Goal: Task Accomplishment & Management: Use online tool/utility

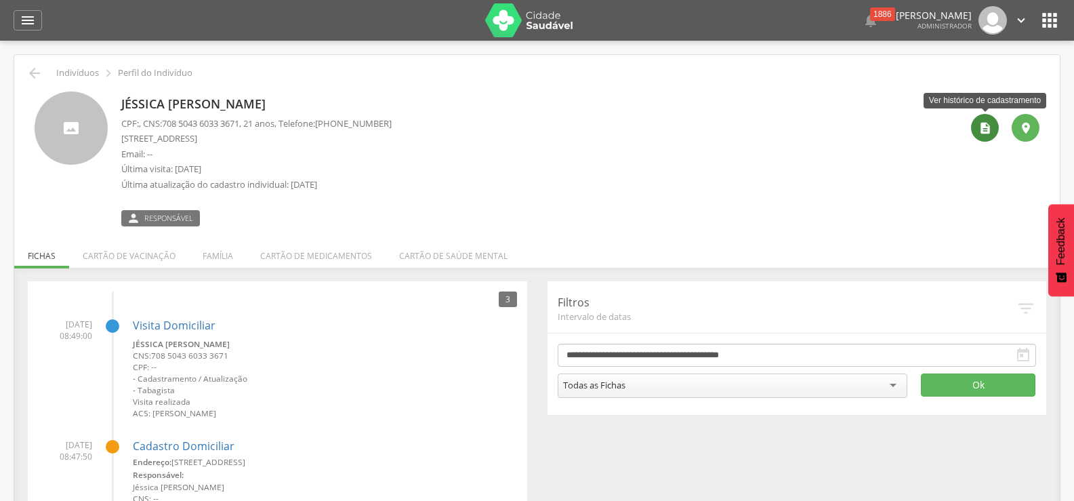
click at [985, 132] on icon "" at bounding box center [985, 128] width 14 height 14
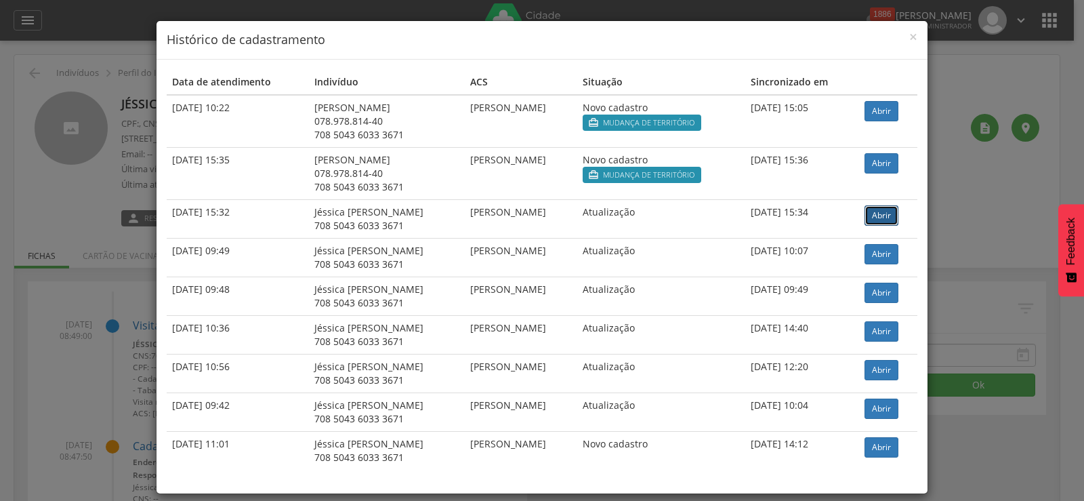
click at [885, 217] on link "Abrir" at bounding box center [881, 215] width 34 height 20
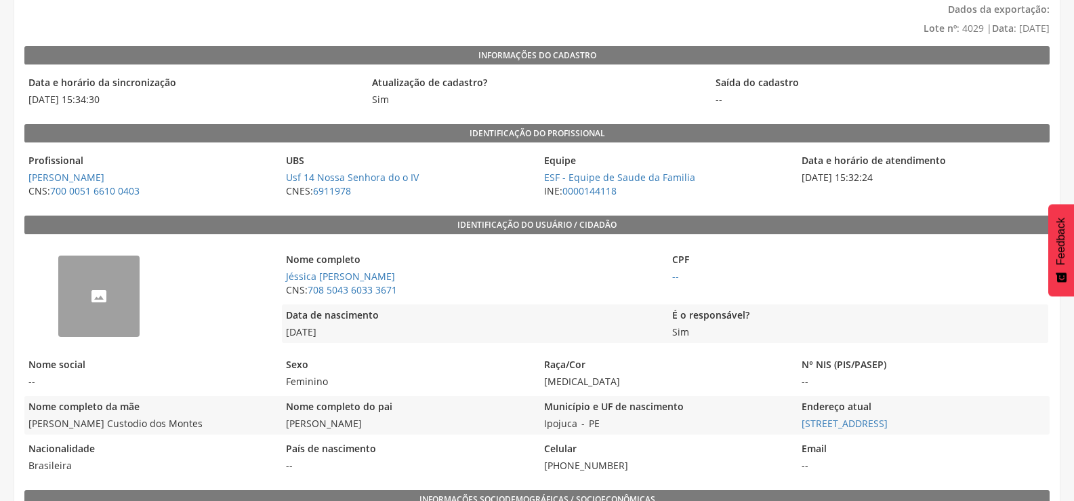
scroll to position [135, 0]
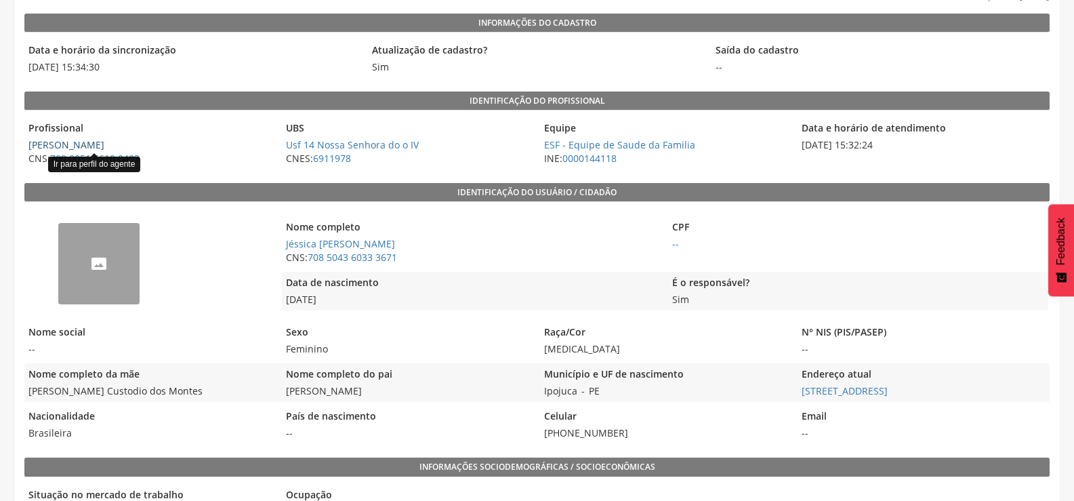
click at [104, 143] on link "Robson Salustiano de Oliveira" at bounding box center [66, 144] width 76 height 13
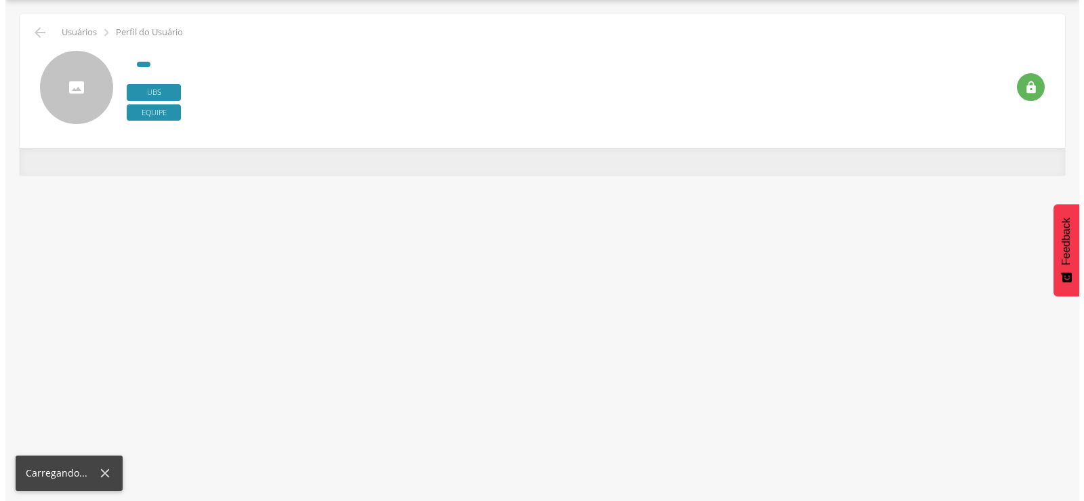
scroll to position [41, 0]
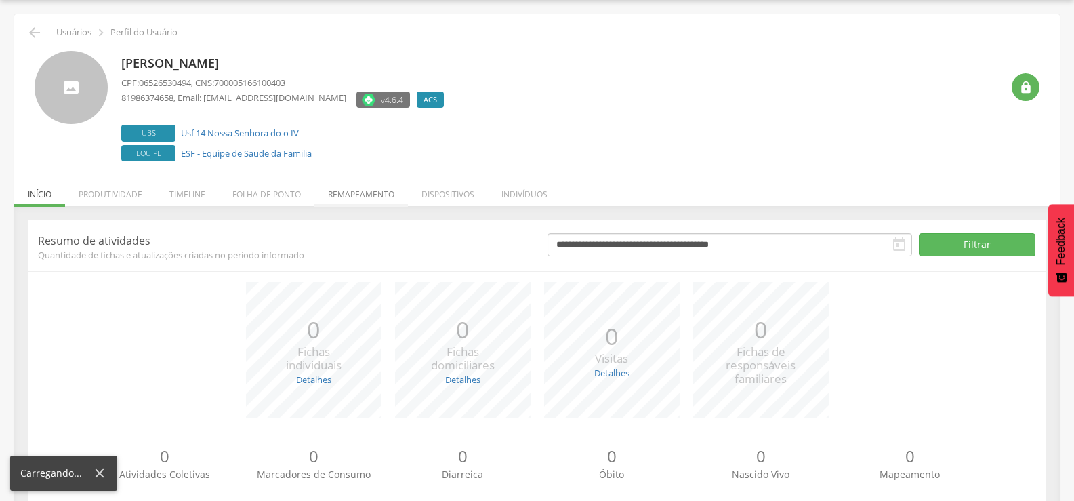
click at [364, 190] on li "Remapeamento" at bounding box center [360, 191] width 93 height 32
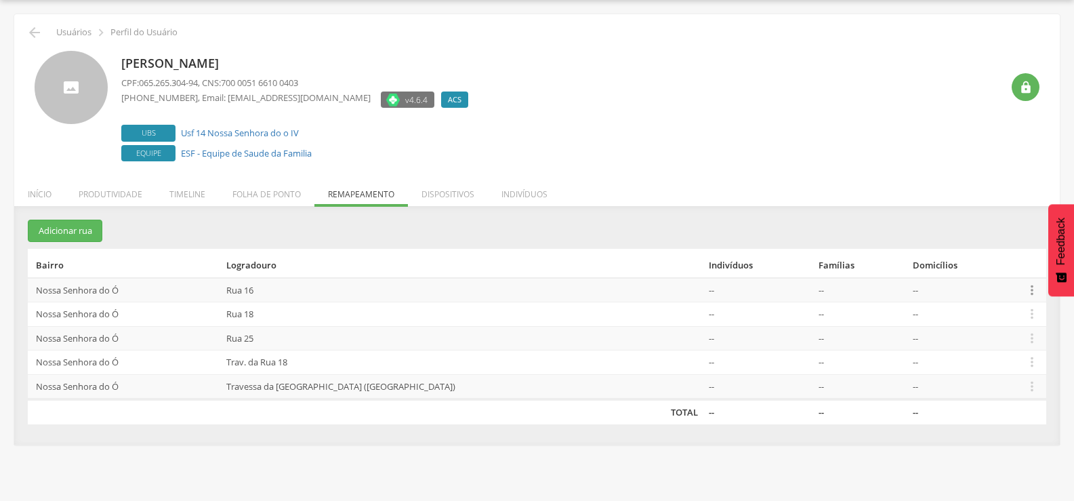
click at [1025, 286] on icon "" at bounding box center [1031, 289] width 15 height 15
click at [989, 242] on link "Desalocar famílias" at bounding box center [984, 236] width 107 height 17
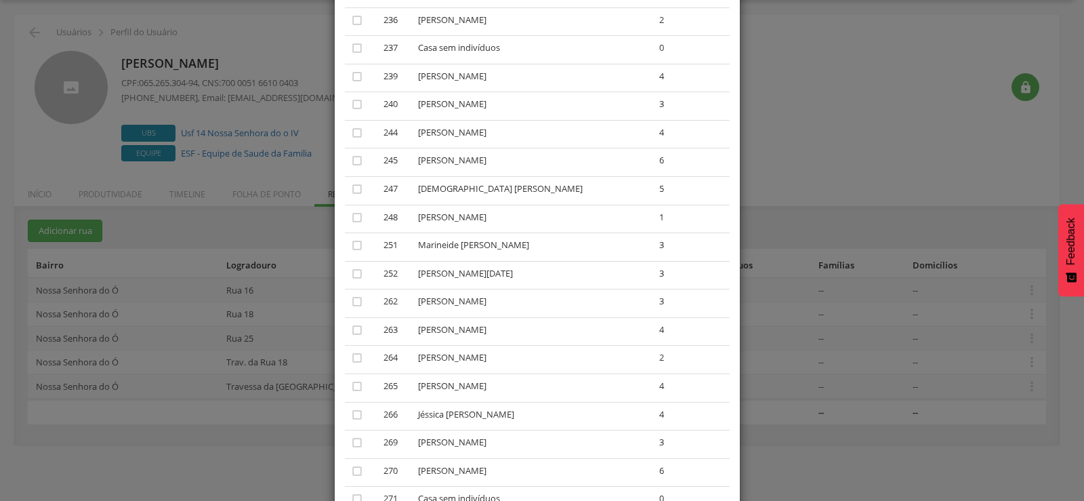
scroll to position [1287, 0]
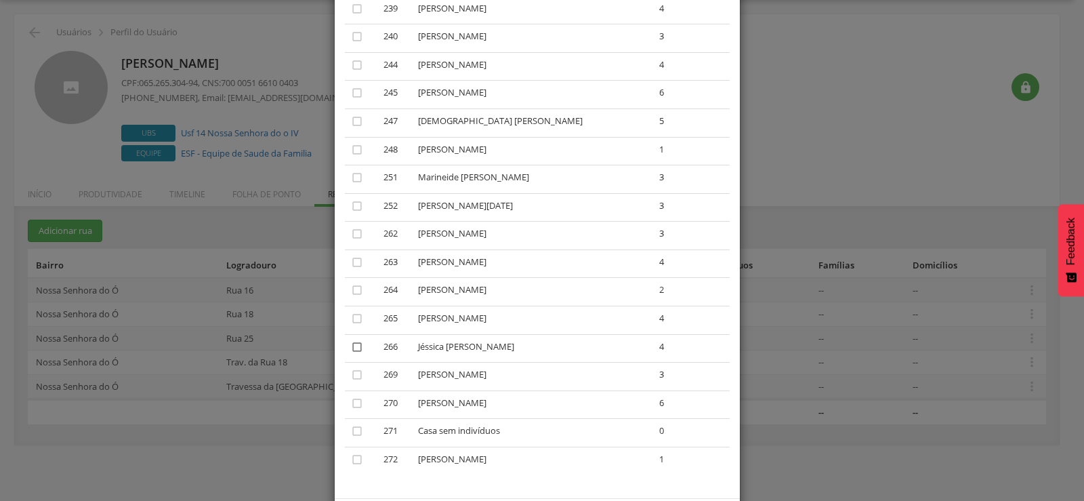
click at [353, 345] on icon "" at bounding box center [357, 347] width 14 height 14
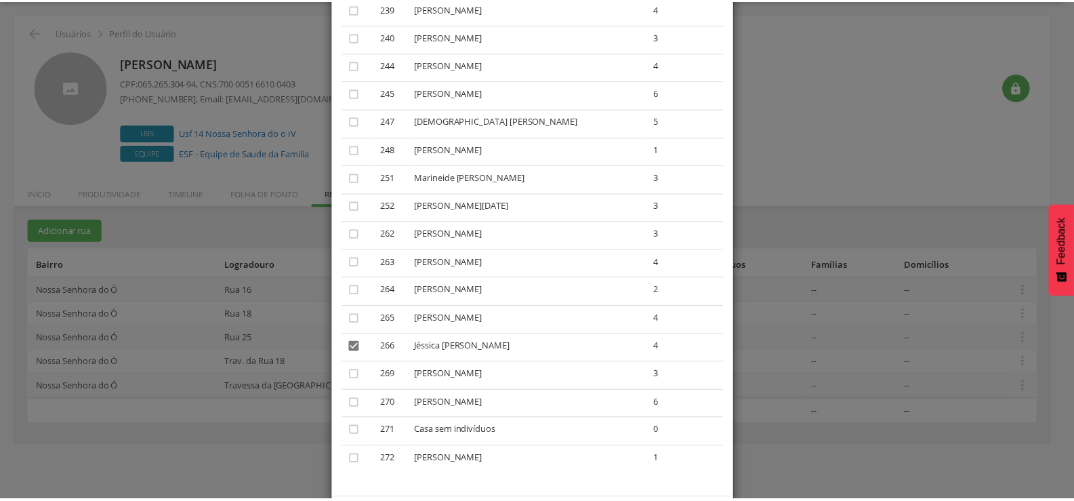
scroll to position [1349, 0]
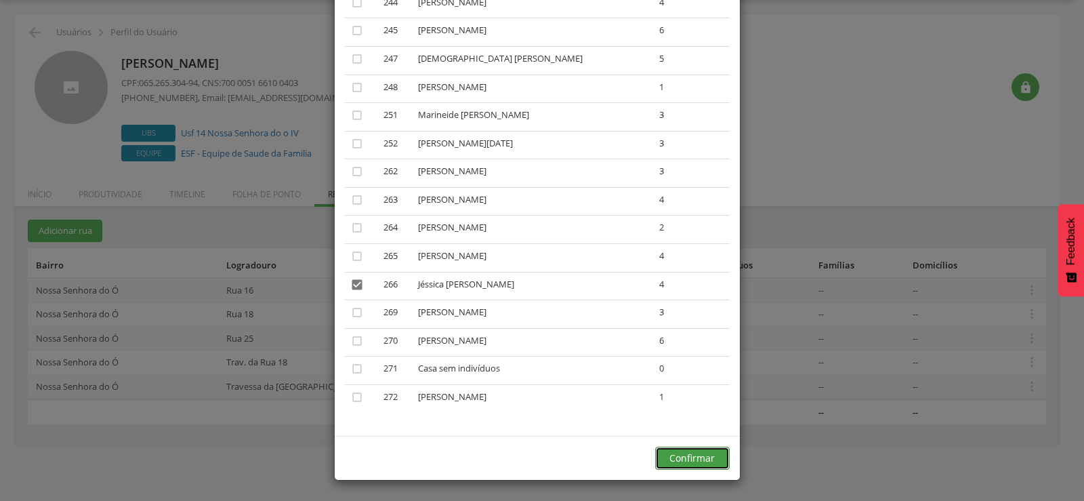
click at [700, 448] on button "Confirmar" at bounding box center [692, 457] width 75 height 23
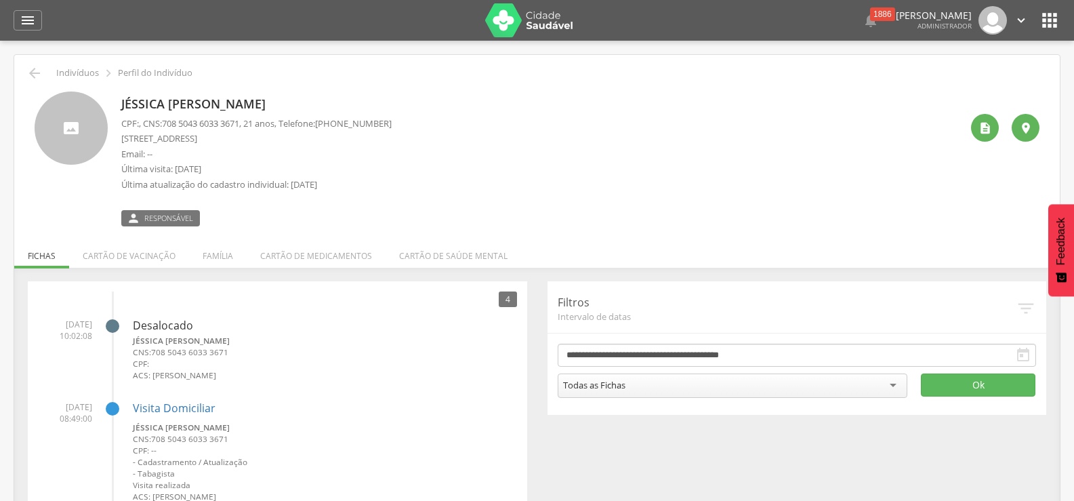
click at [222, 253] on li "Família" at bounding box center [218, 252] width 58 height 32
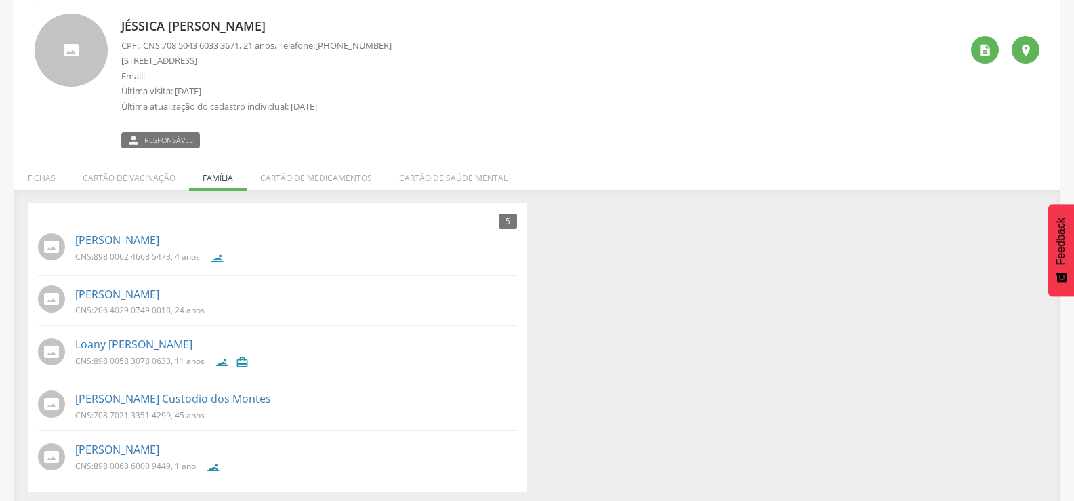
scroll to position [83, 0]
